Goal: Information Seeking & Learning: Learn about a topic

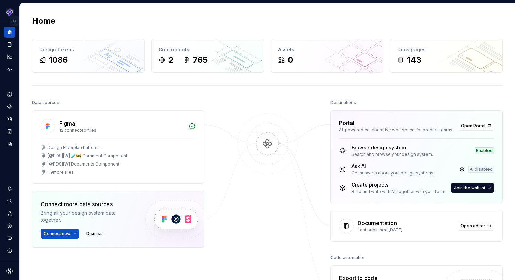
click at [17, 20] on button "Expand sidebar" at bounding box center [15, 21] width 10 height 10
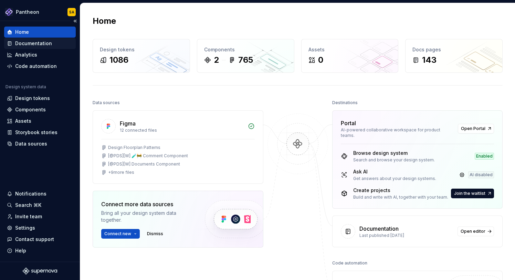
click at [38, 40] on div "Documentation" at bounding box center [33, 43] width 37 height 7
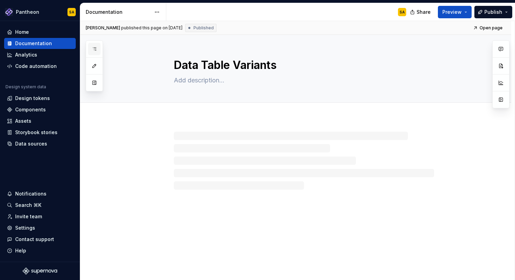
click at [95, 48] on icon "button" at bounding box center [95, 49] width 6 height 6
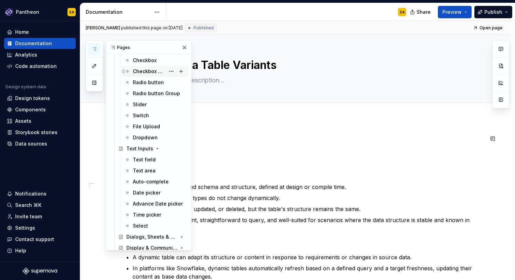
scroll to position [758, 0]
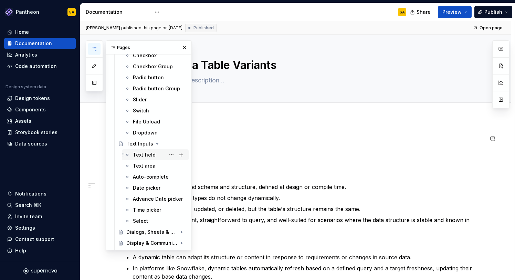
click at [149, 150] on div "Text field" at bounding box center [159, 155] width 53 height 10
click at [184, 46] on button "button" at bounding box center [185, 48] width 10 height 10
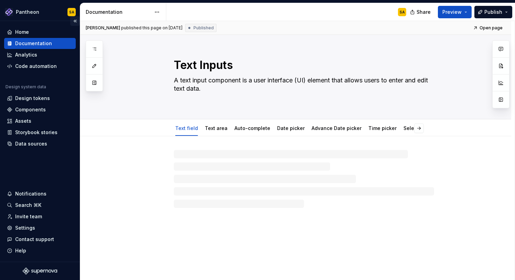
click at [76, 21] on button "Collapse sidebar" at bounding box center [75, 21] width 10 height 10
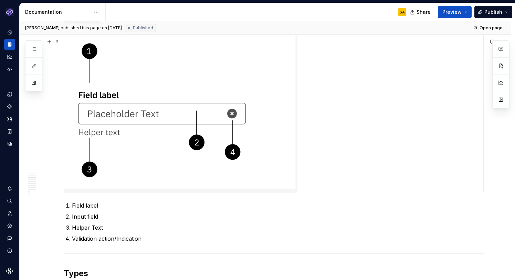
scroll to position [1330, 0]
click at [355, 159] on div at bounding box center [273, 111] width 419 height 160
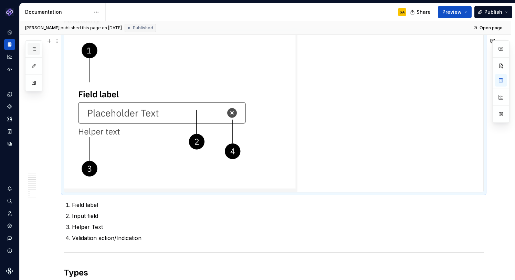
click at [34, 49] on icon "button" at bounding box center [34, 49] width 6 height 6
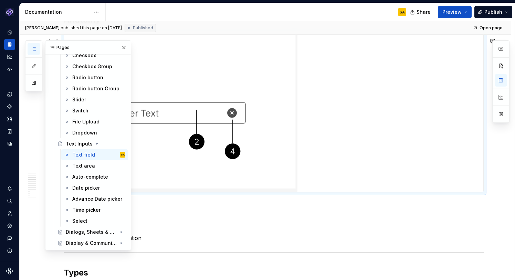
type textarea "*"
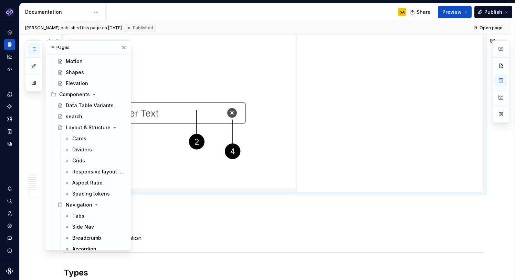
scroll to position [464, 0]
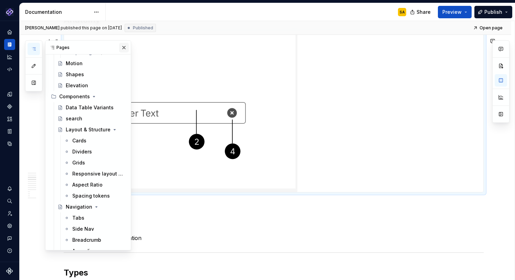
click at [121, 47] on button "button" at bounding box center [124, 48] width 10 height 10
